Goal: Task Accomplishment & Management: Use online tool/utility

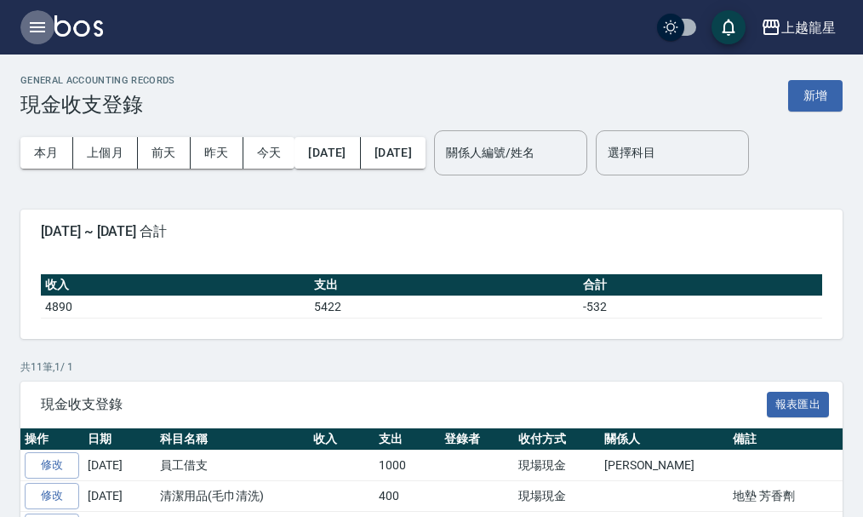
click at [31, 29] on icon "button" at bounding box center [37, 27] width 20 height 20
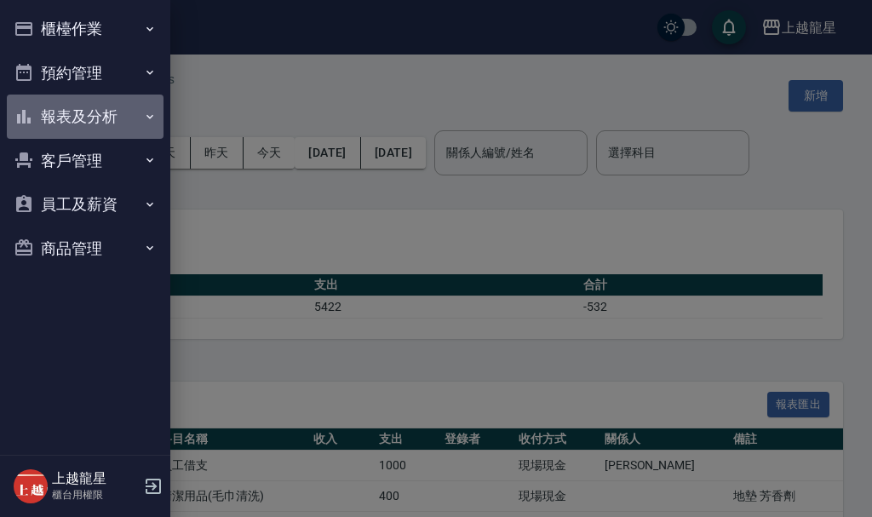
click at [77, 108] on button "報表及分析" at bounding box center [85, 116] width 157 height 44
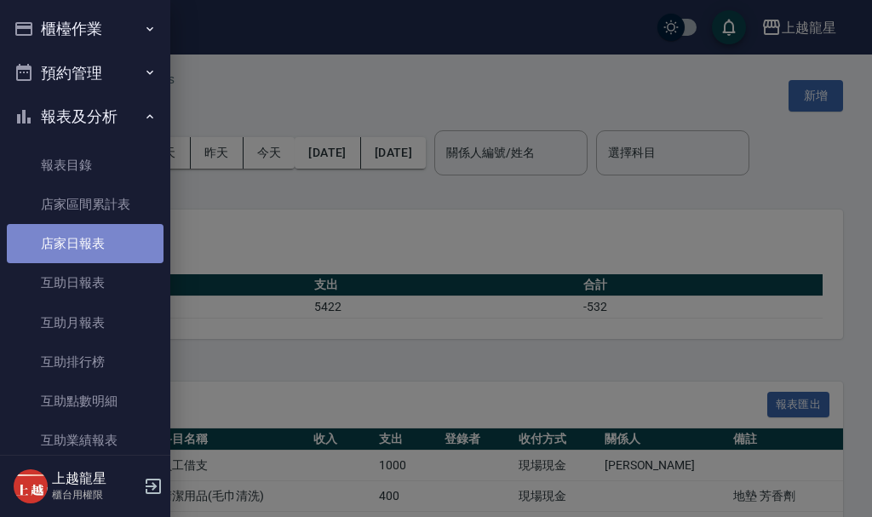
click at [119, 251] on link "店家日報表" at bounding box center [85, 243] width 157 height 39
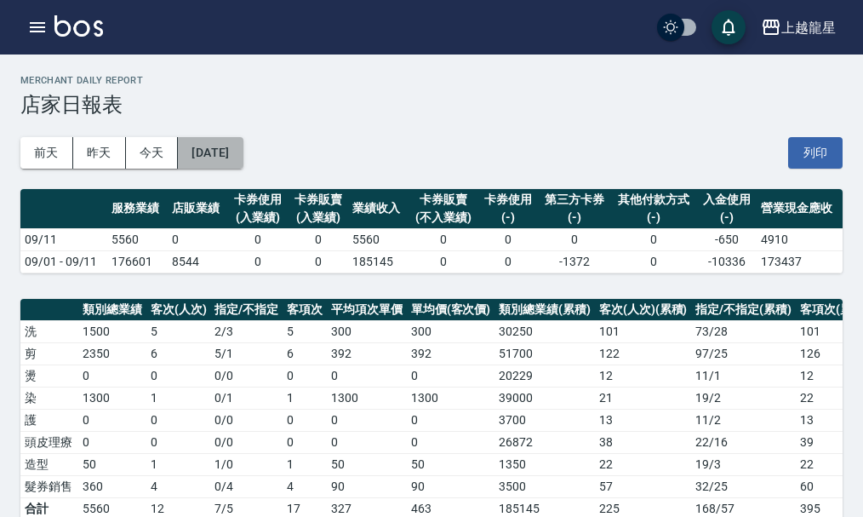
click at [243, 153] on button "[DATE]" at bounding box center [210, 152] width 65 height 31
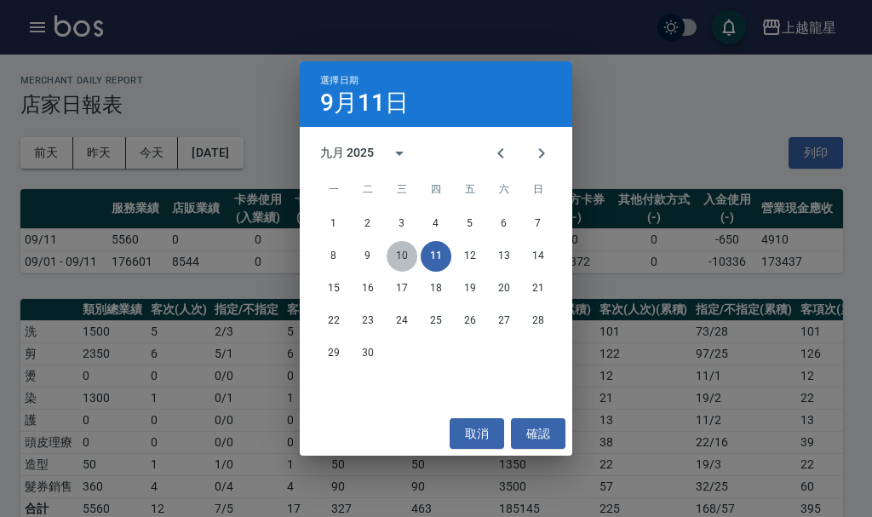
click at [398, 254] on button "10" at bounding box center [401, 256] width 31 height 31
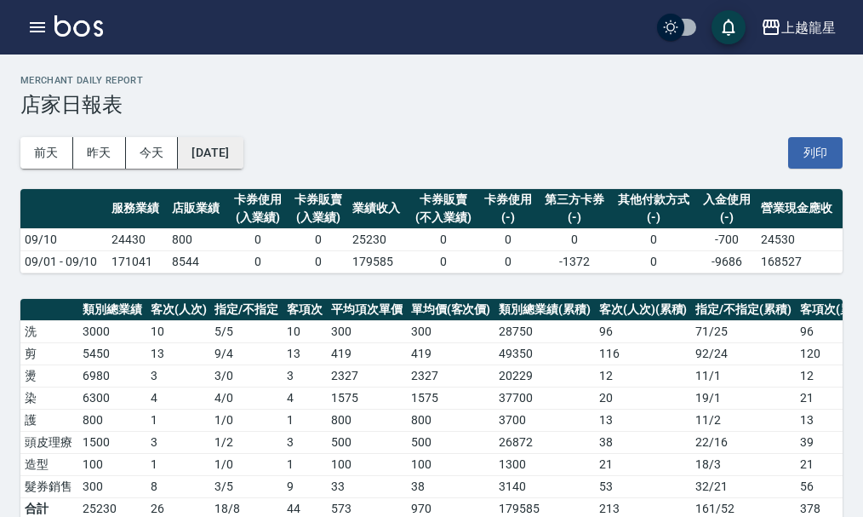
click at [205, 146] on button "[DATE]" at bounding box center [210, 152] width 65 height 31
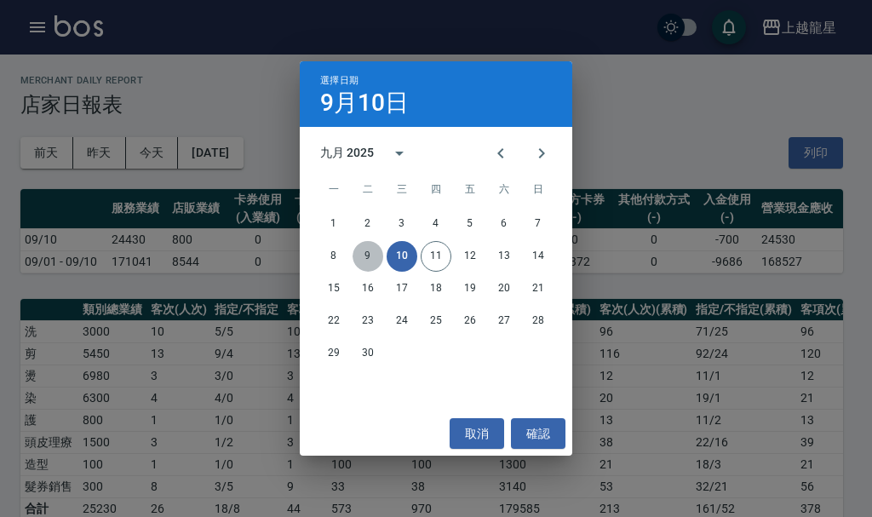
click at [372, 251] on button "9" at bounding box center [367, 256] width 31 height 31
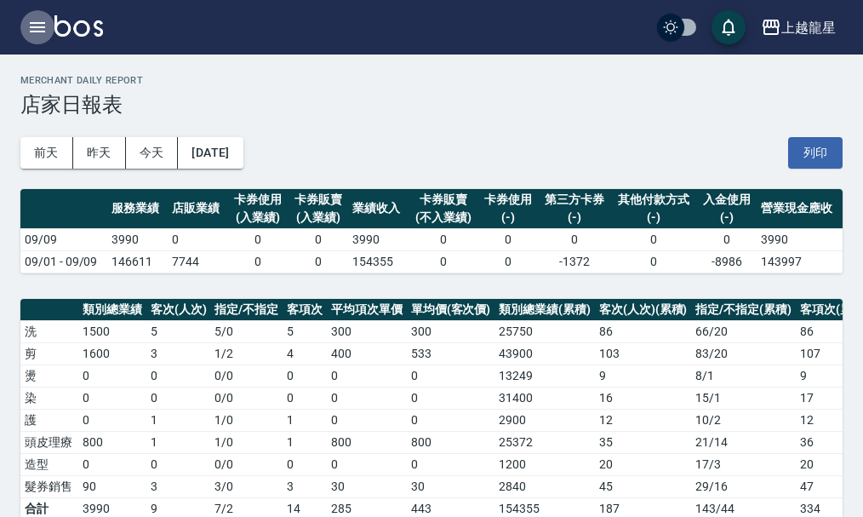
click at [46, 22] on icon "button" at bounding box center [37, 27] width 20 height 20
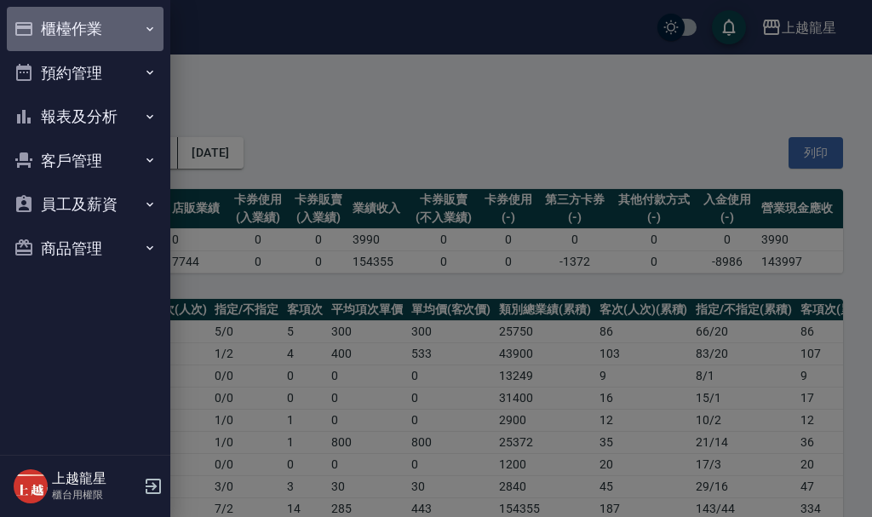
click at [68, 31] on button "櫃檯作業" at bounding box center [85, 29] width 157 height 44
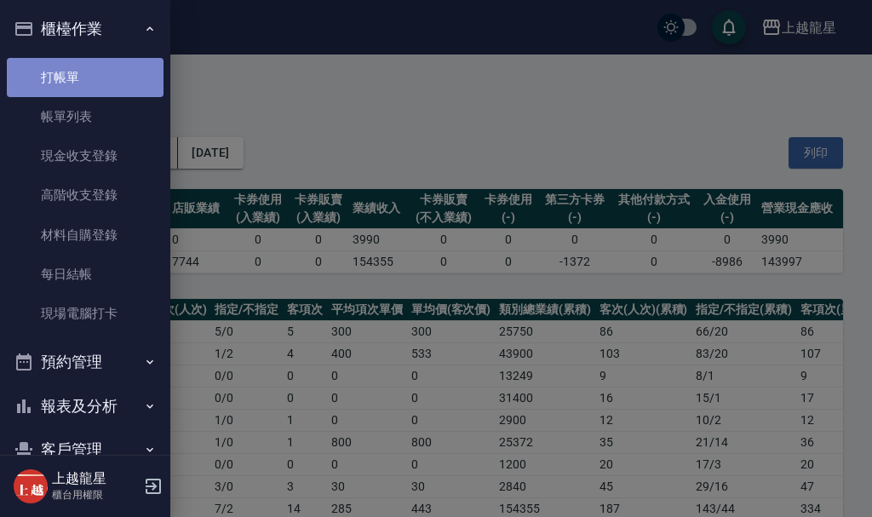
click at [91, 77] on link "打帳單" at bounding box center [85, 77] width 157 height 39
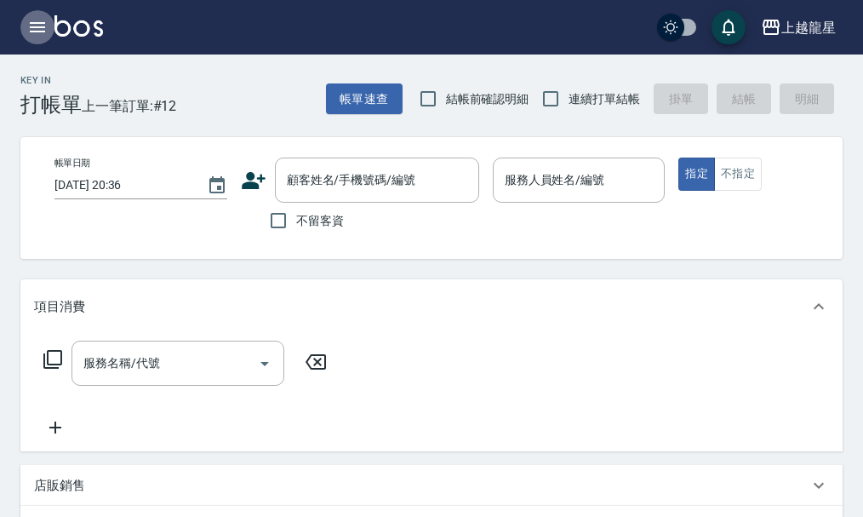
click at [30, 29] on icon "button" at bounding box center [37, 27] width 20 height 20
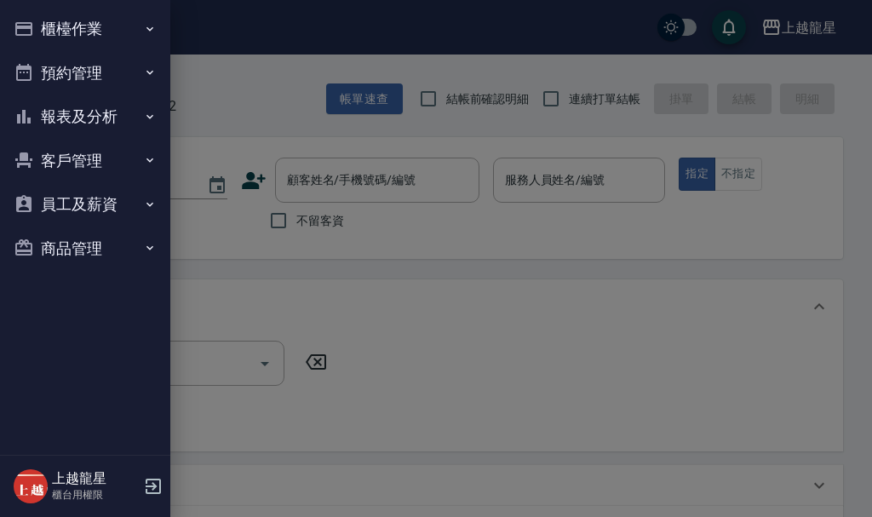
click at [87, 33] on button "櫃檯作業" at bounding box center [85, 29] width 157 height 44
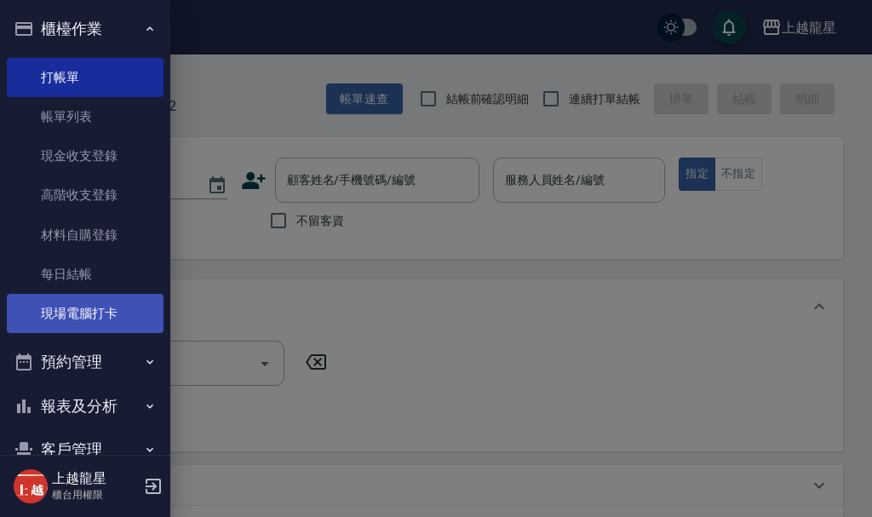
click at [117, 304] on link "現場電腦打卡" at bounding box center [85, 313] width 157 height 39
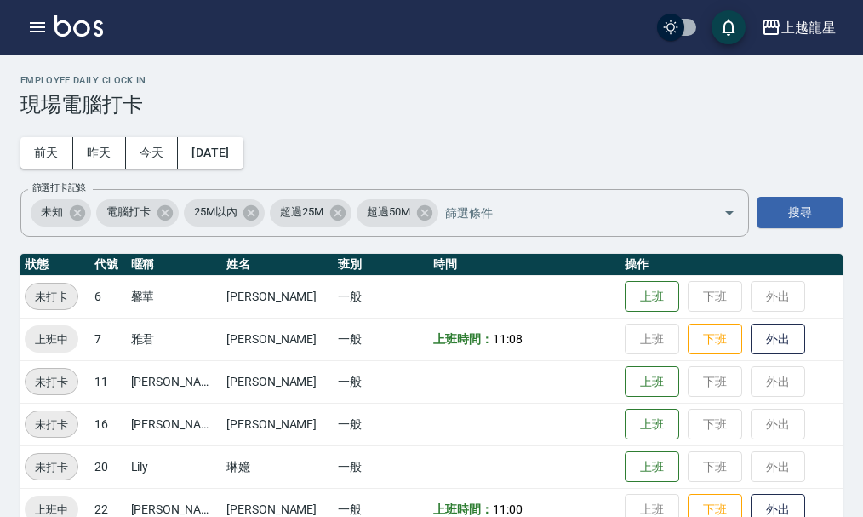
scroll to position [35, 0]
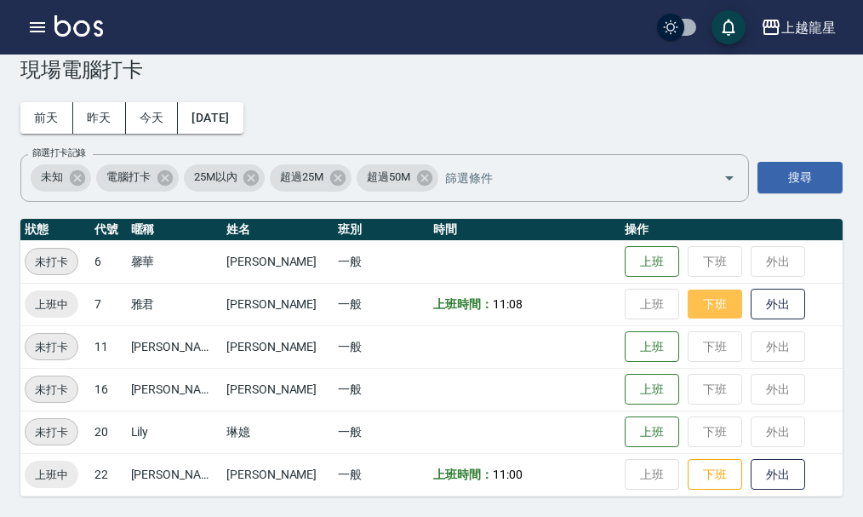
click at [707, 308] on button "下班" at bounding box center [715, 304] width 54 height 30
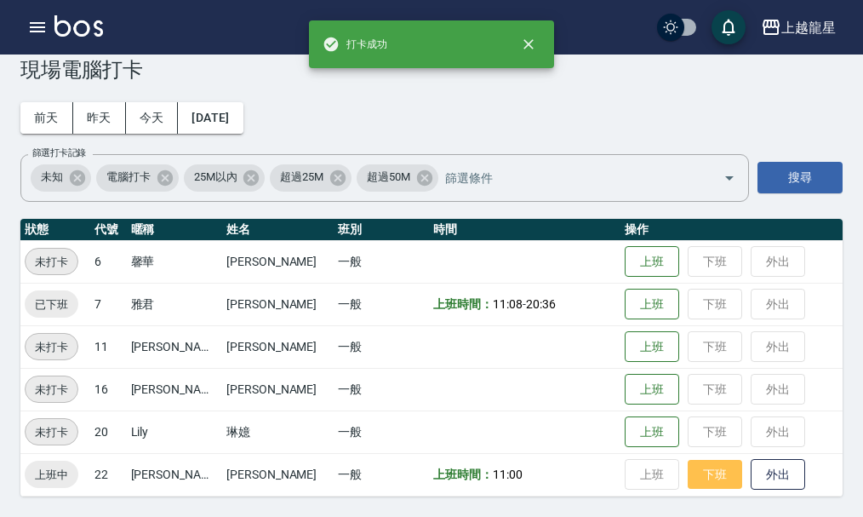
click at [704, 469] on button "下班" at bounding box center [715, 475] width 54 height 30
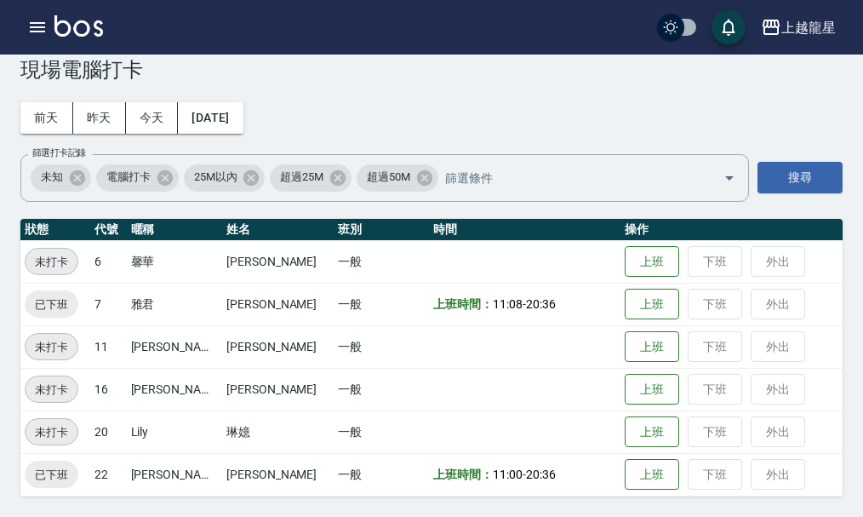
click at [37, 31] on icon "button" at bounding box center [37, 27] width 15 height 10
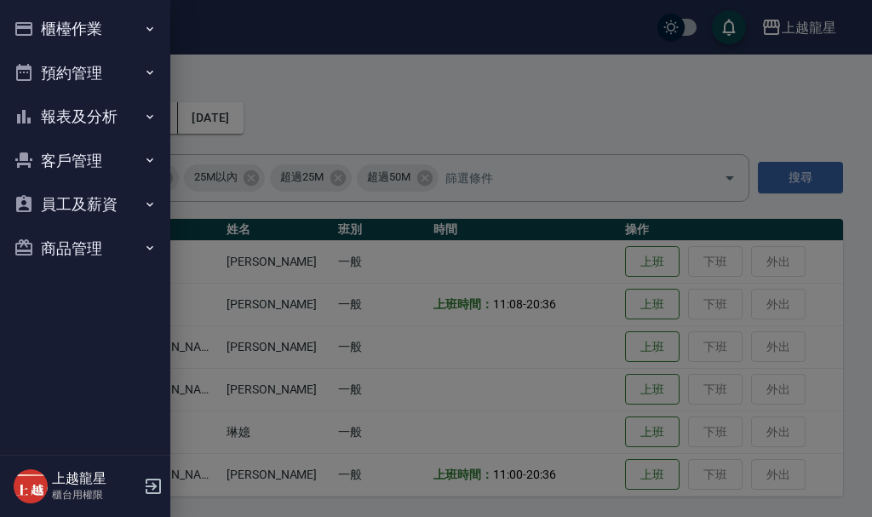
click at [93, 23] on button "櫃檯作業" at bounding box center [85, 29] width 157 height 44
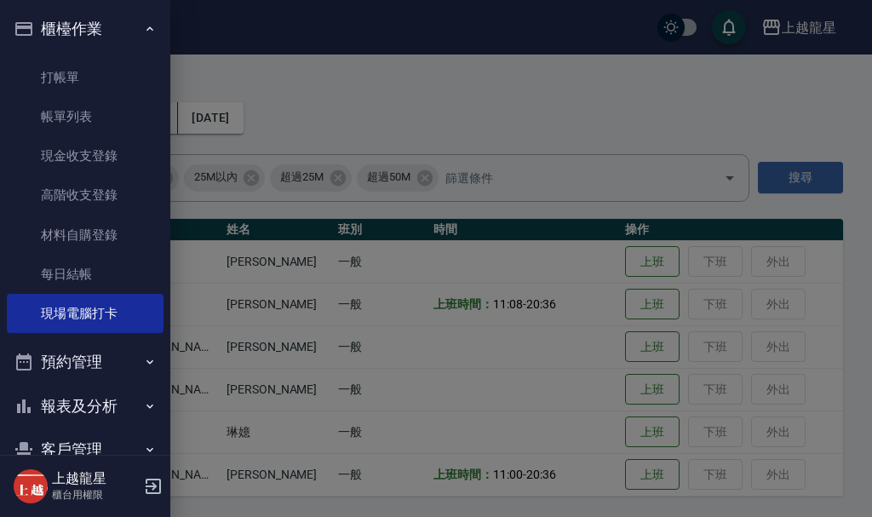
click at [270, 72] on div at bounding box center [436, 258] width 872 height 517
